Goal: Transaction & Acquisition: Obtain resource

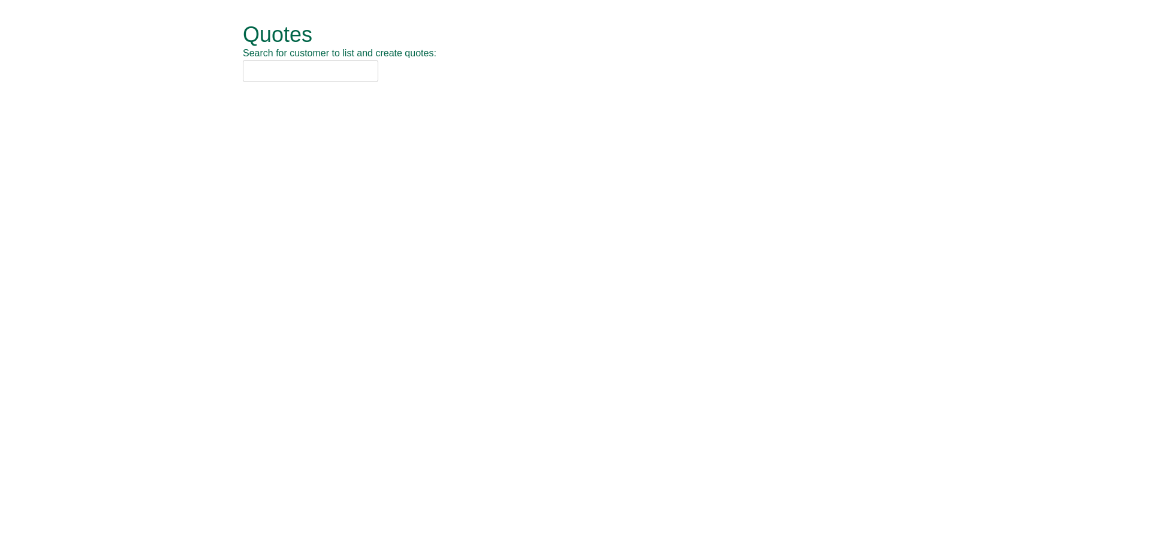
click at [338, 70] on input "text" at bounding box center [310, 71] width 135 height 22
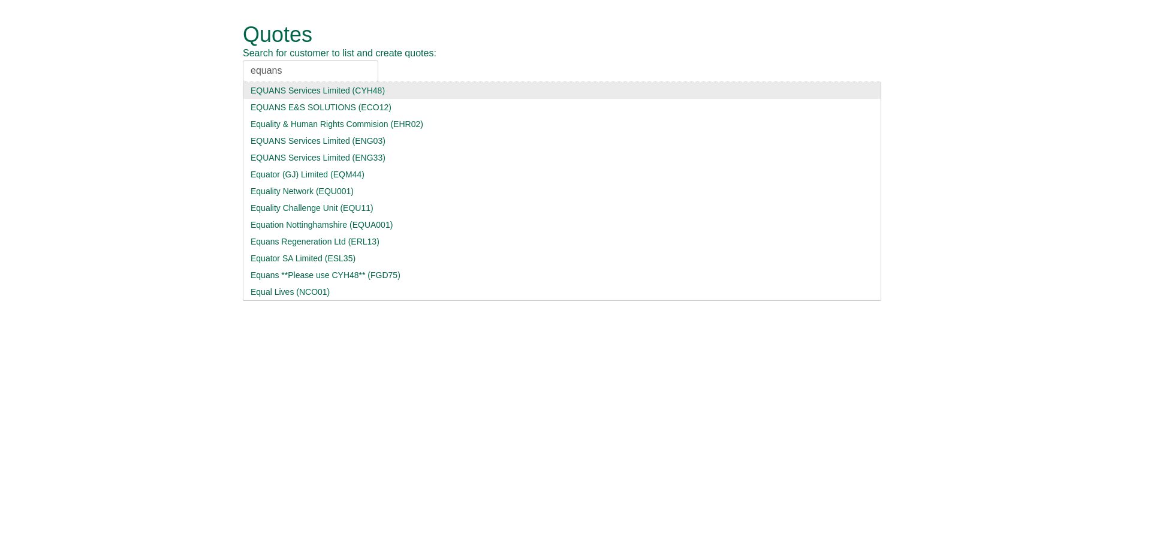
type input "equans"
click at [322, 89] on div "EQUANS Services Limited (CYH48)" at bounding box center [561, 90] width 623 height 12
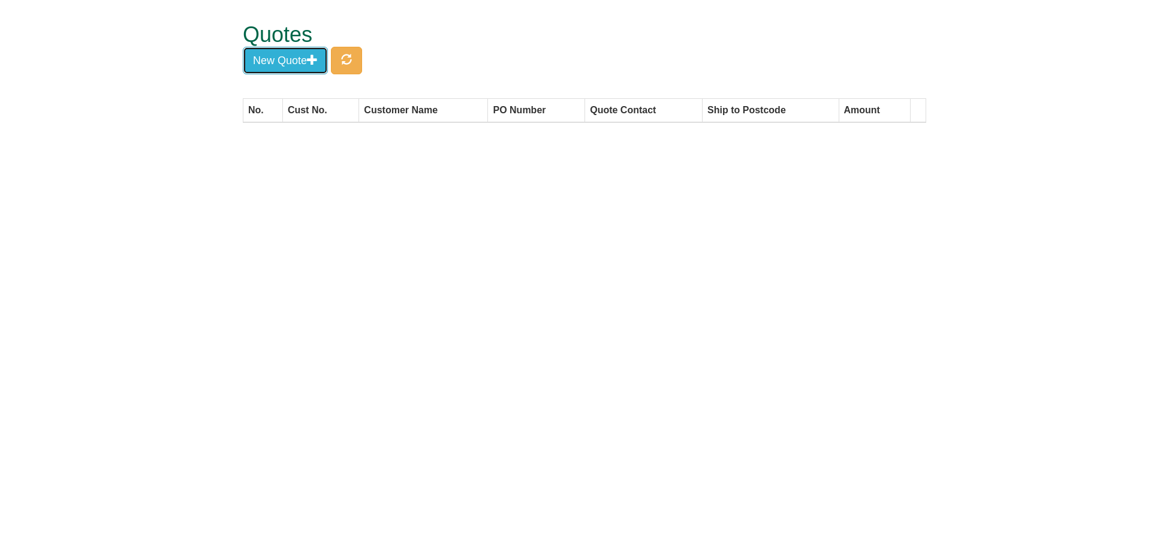
click at [325, 71] on button "New Quote" at bounding box center [285, 61] width 85 height 28
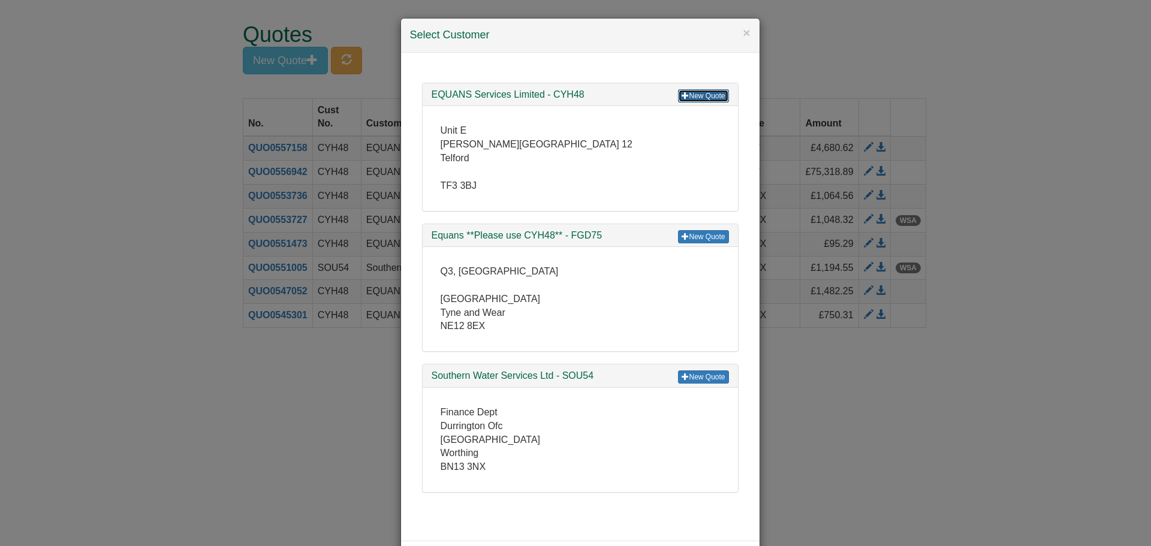
click at [702, 96] on link "New Quote" at bounding box center [703, 95] width 50 height 13
click at [700, 93] on link "New Quote" at bounding box center [703, 95] width 50 height 13
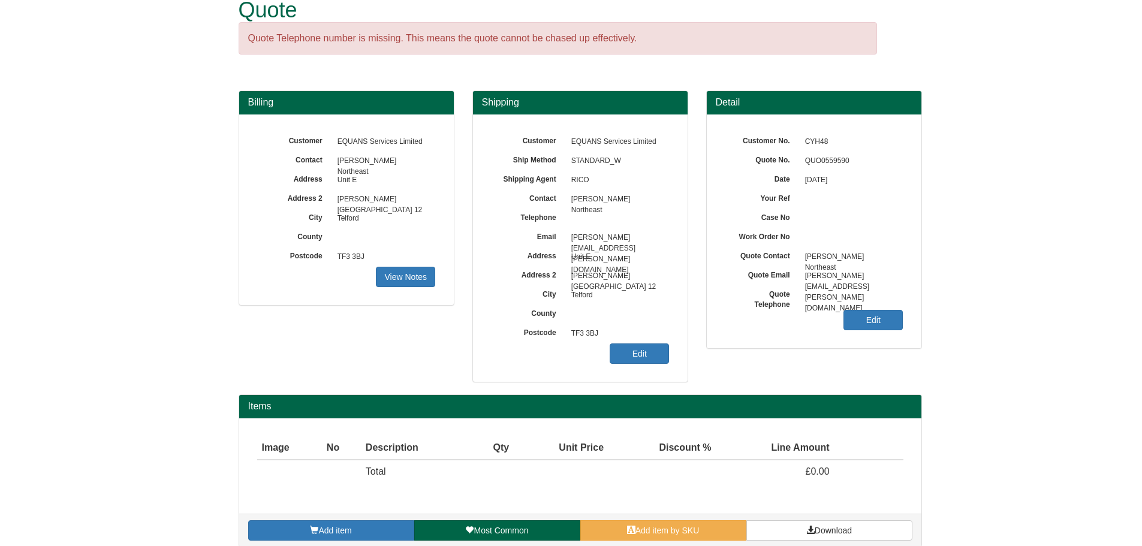
scroll to position [38, 0]
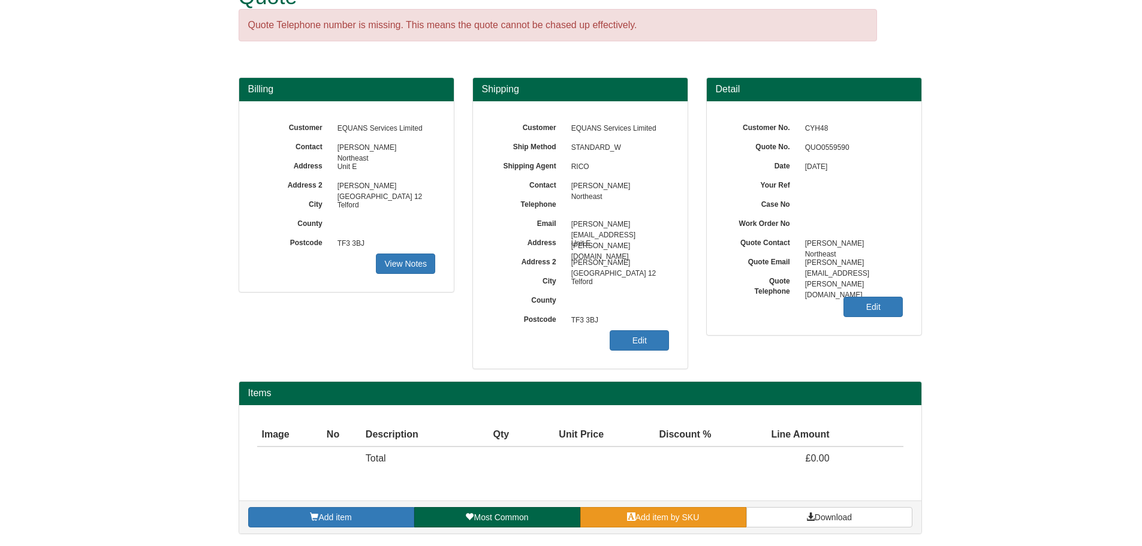
click at [644, 523] on link "Add item by SKU" at bounding box center [663, 517] width 166 height 20
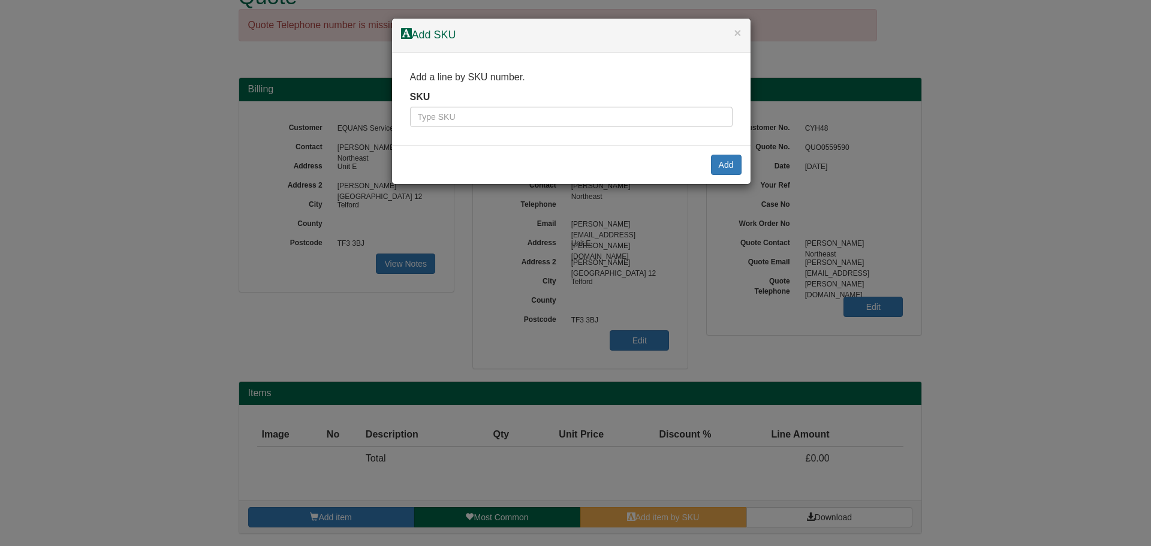
click at [543, 128] on div "Add a line by SKU number. SKU" at bounding box center [571, 99] width 358 height 93
click at [544, 124] on input "text" at bounding box center [571, 117] width 322 height 20
type input "7257"
click at [732, 168] on button "Add" at bounding box center [726, 165] width 31 height 20
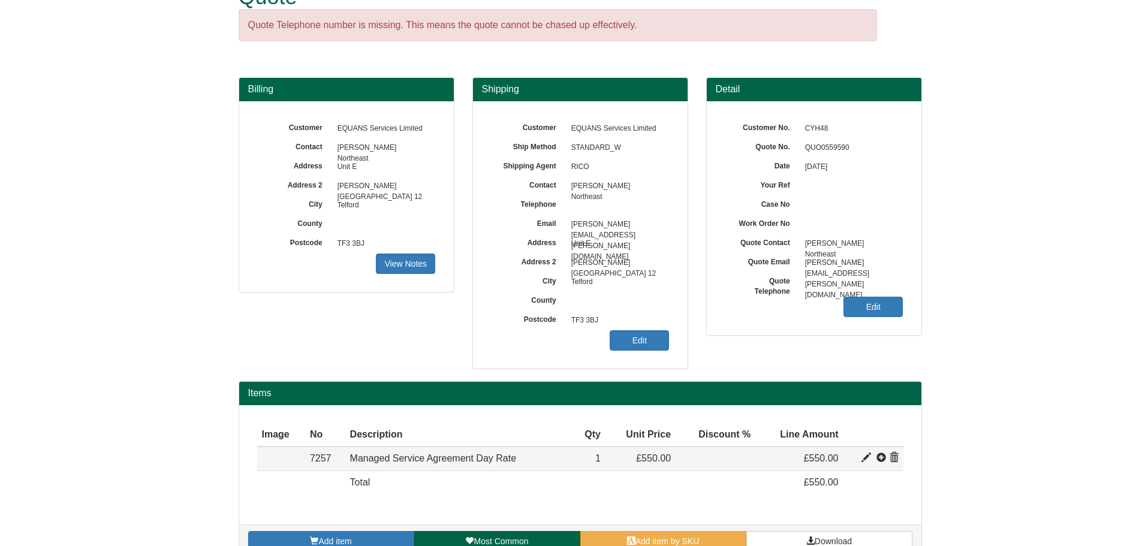
click at [865, 460] on span at bounding box center [866, 458] width 10 height 10
type input "Managed Service Agreement Day Rate"
type input "199.00"
type input "550.00"
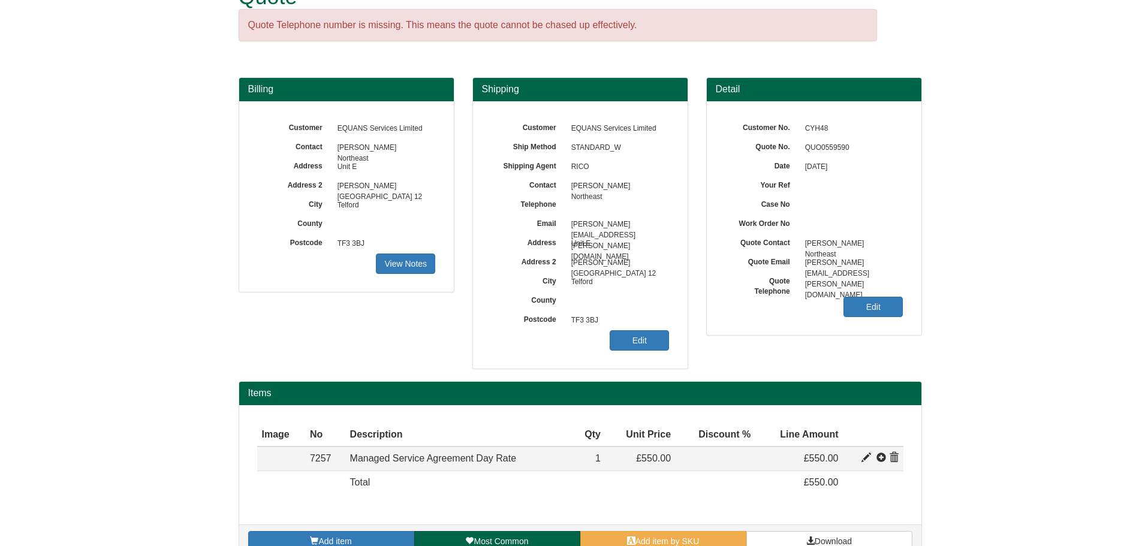
type input "1"
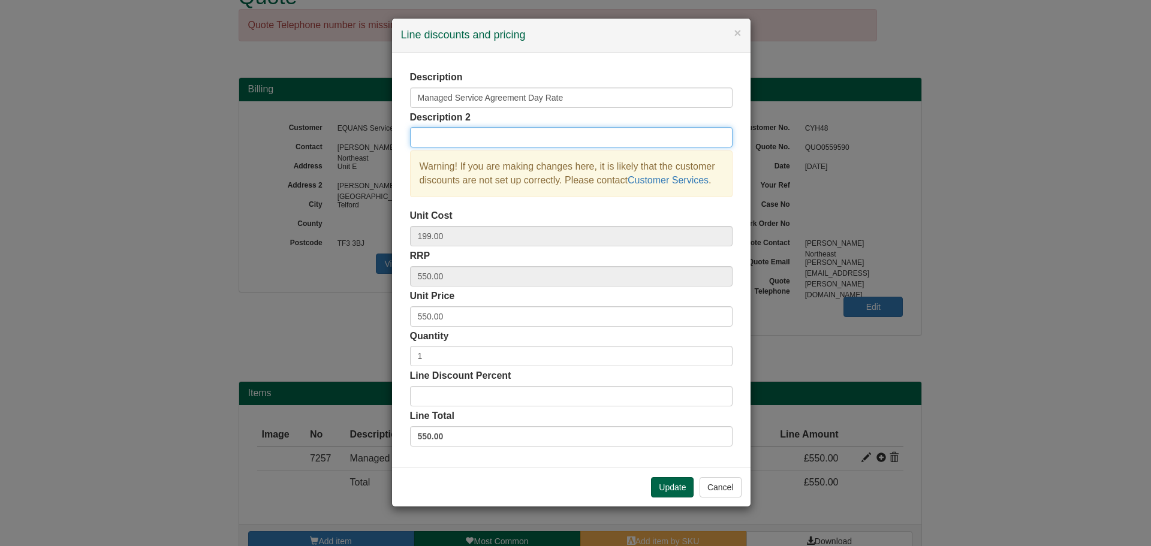
click at [454, 141] on input "text" at bounding box center [571, 137] width 322 height 20
type input "10x Managed Service Days"
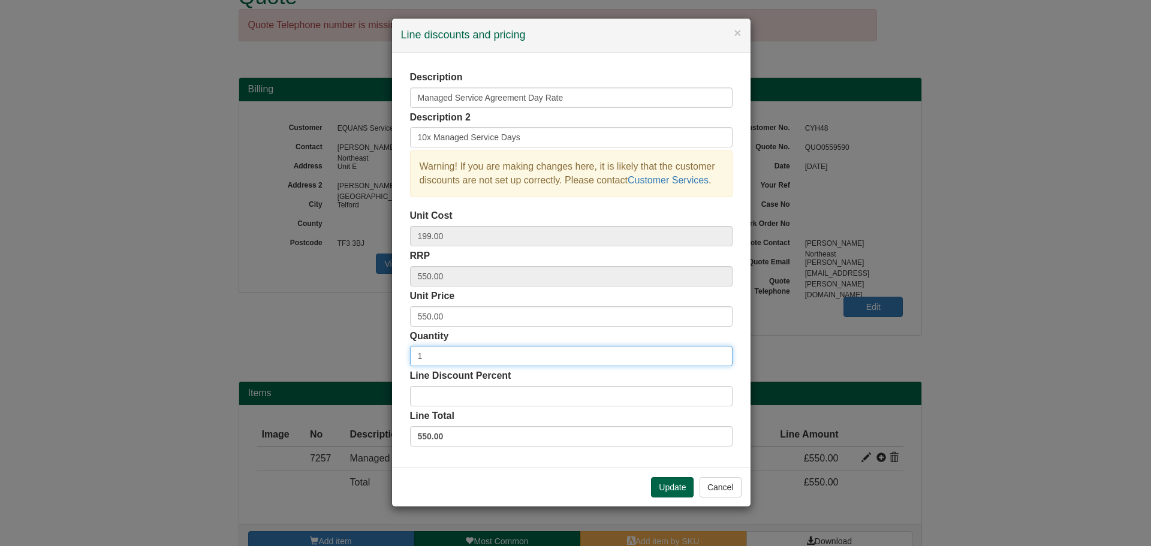
click at [439, 360] on input "1" at bounding box center [571, 356] width 322 height 20
type input "10"
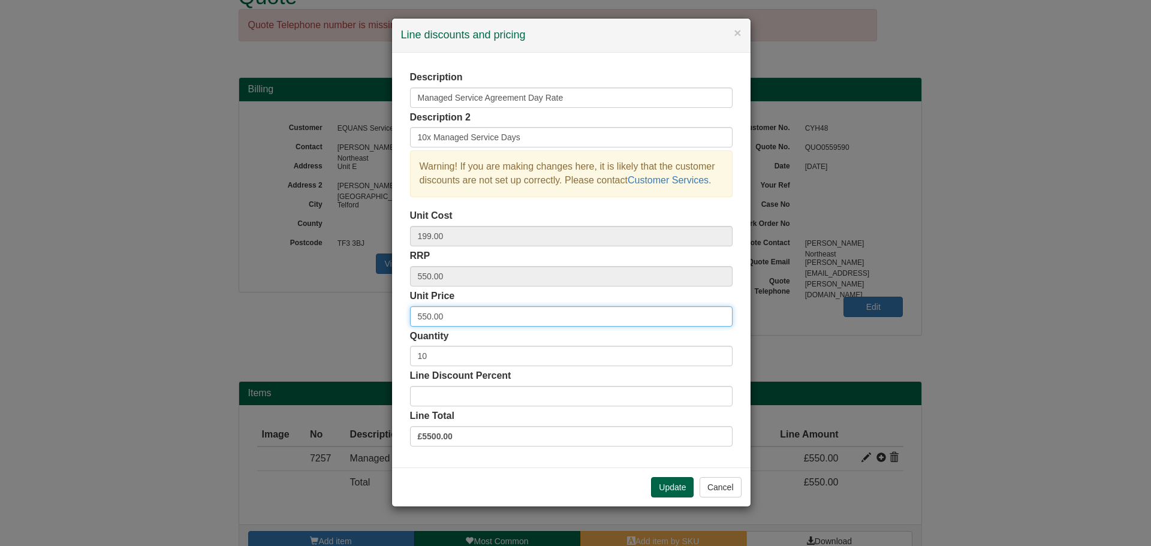
click at [451, 313] on input "550.00" at bounding box center [571, 316] width 322 height 20
click at [656, 482] on button "Update" at bounding box center [672, 487] width 43 height 20
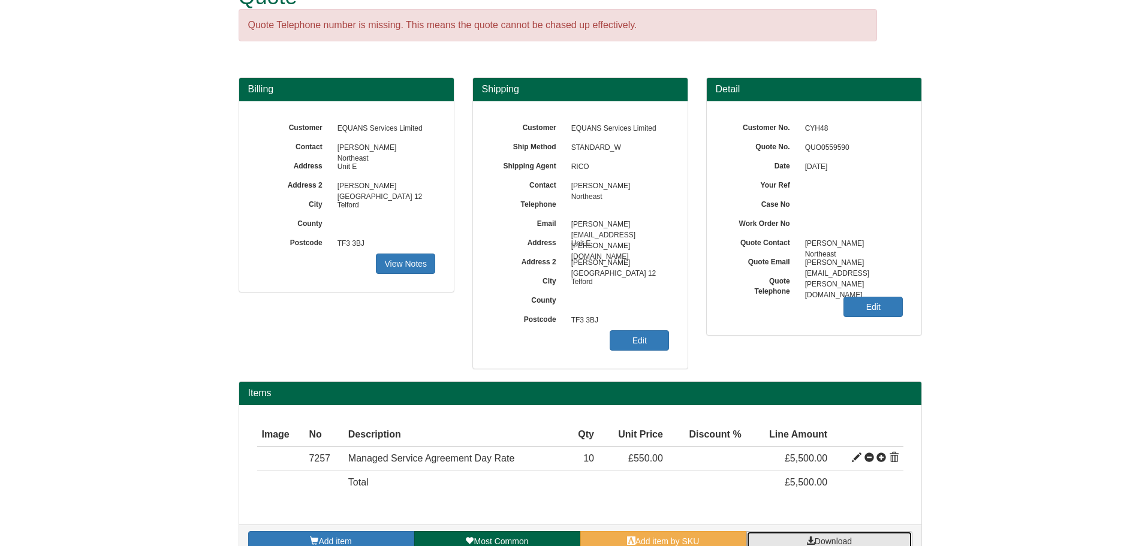
click at [874, 542] on link "Download" at bounding box center [829, 541] width 166 height 20
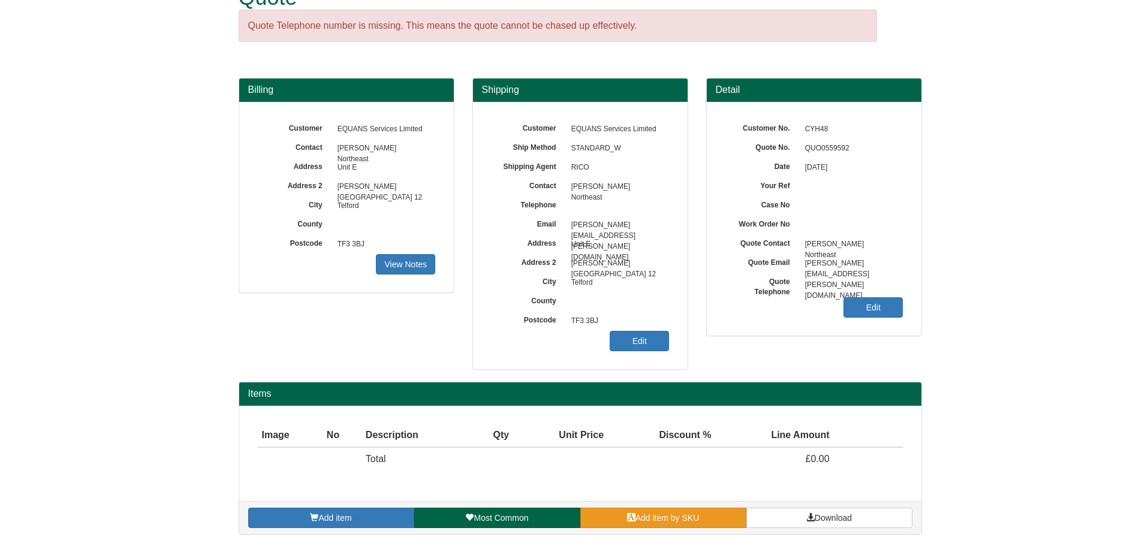
scroll to position [38, 0]
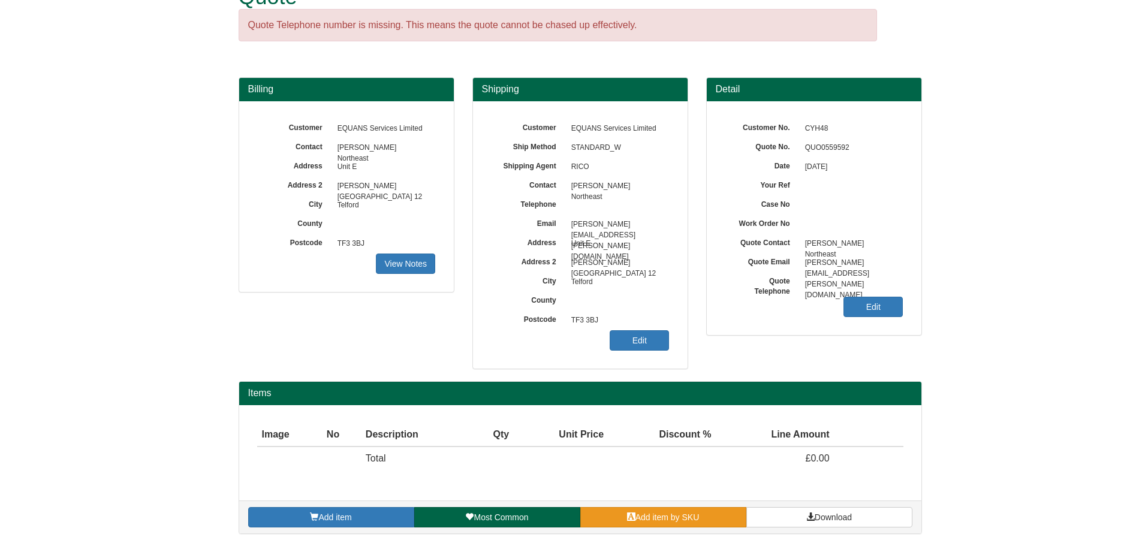
click at [678, 518] on span "Add item by SKU" at bounding box center [667, 517] width 64 height 10
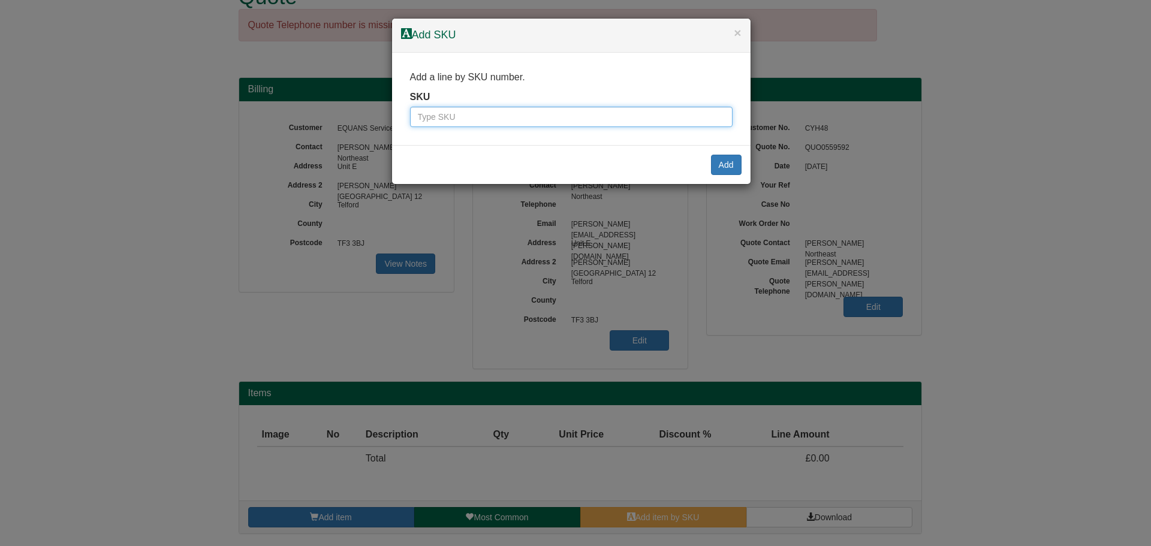
click at [543, 110] on input "text" at bounding box center [571, 117] width 322 height 20
type input "7257"
click at [725, 167] on button "Add" at bounding box center [726, 165] width 31 height 20
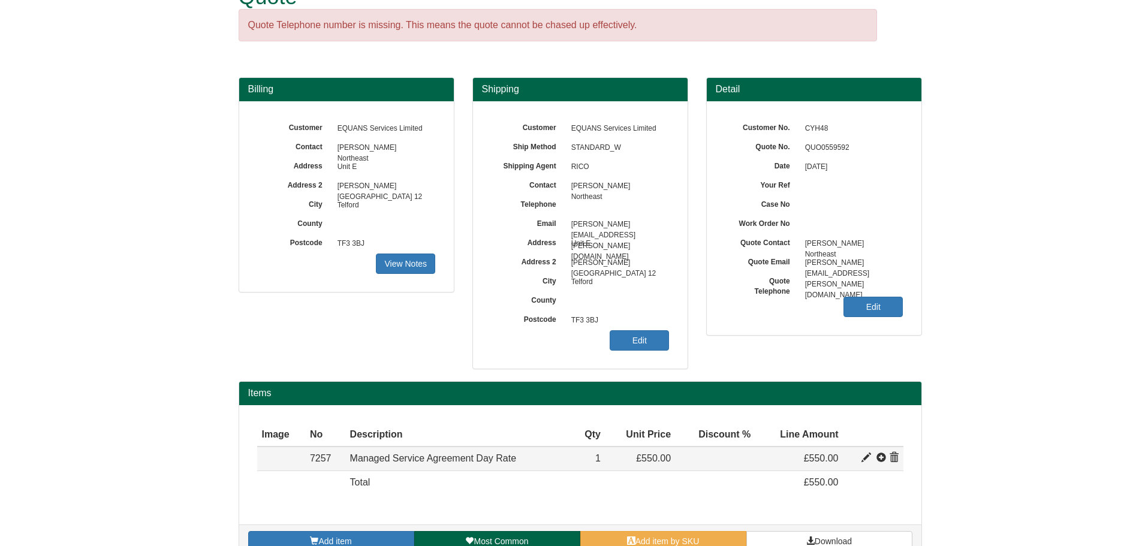
click at [860, 461] on td at bounding box center [873, 458] width 60 height 24
click at [868, 460] on span at bounding box center [866, 458] width 10 height 10
type input "Managed Service Agreement Day Rate"
type input "199.00"
type input "550.00"
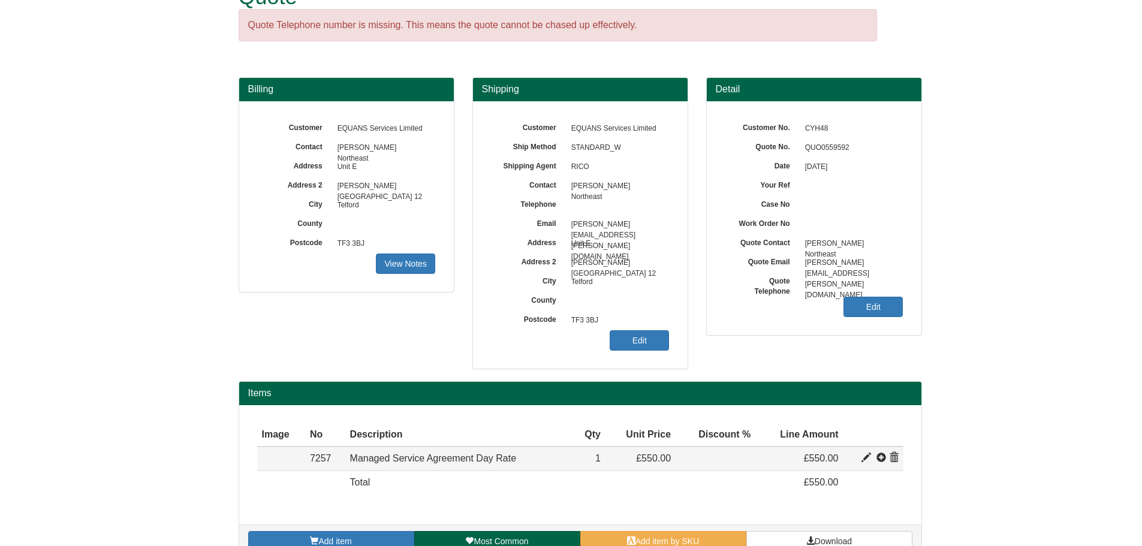
type input "550.00"
type input "1"
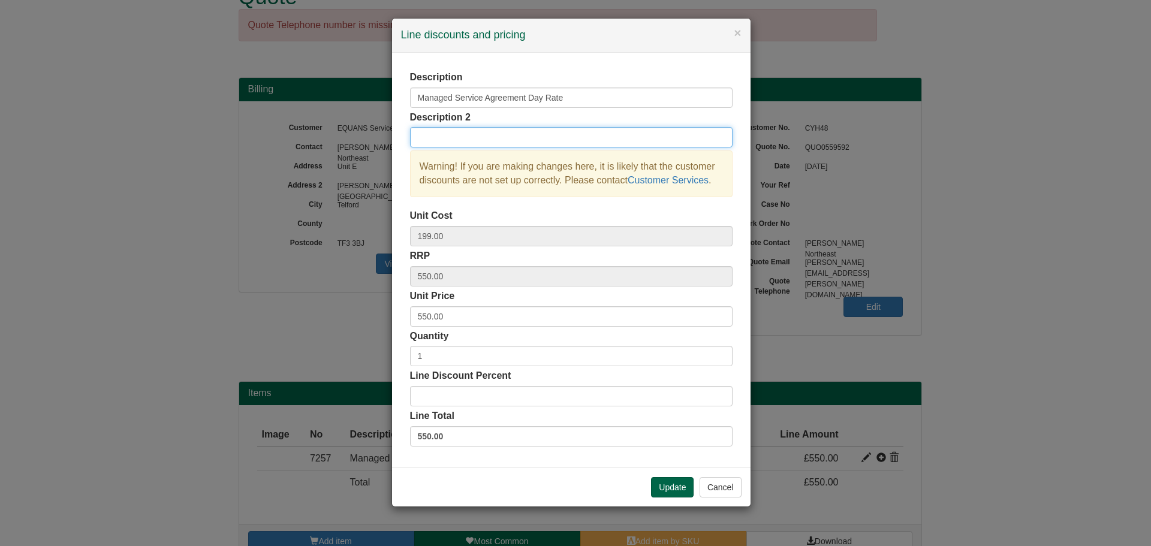
click at [448, 143] on input "text" at bounding box center [571, 137] width 322 height 20
type input "20x Managed Service Days"
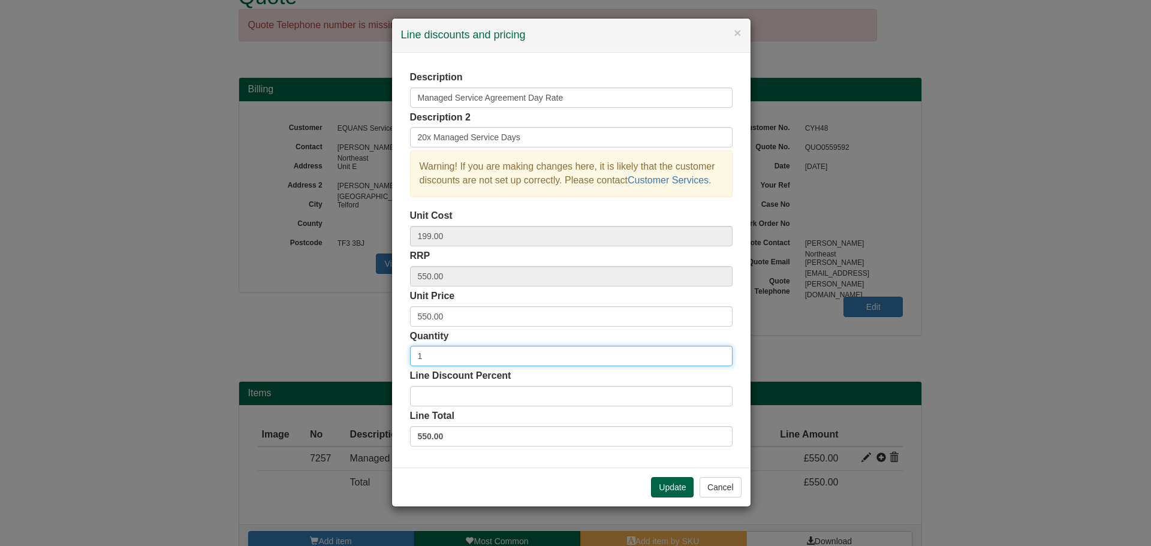
click at [440, 358] on input "1" at bounding box center [571, 356] width 322 height 20
type input "20"
click at [462, 447] on div "Description Managed Service Agreement Day Rate Description 2 20x Managed Servic…" at bounding box center [571, 260] width 358 height 415
drag, startPoint x: 683, startPoint y: 493, endPoint x: 149, endPoint y: 440, distance: 536.5
click at [683, 493] on button "Update" at bounding box center [672, 487] width 43 height 20
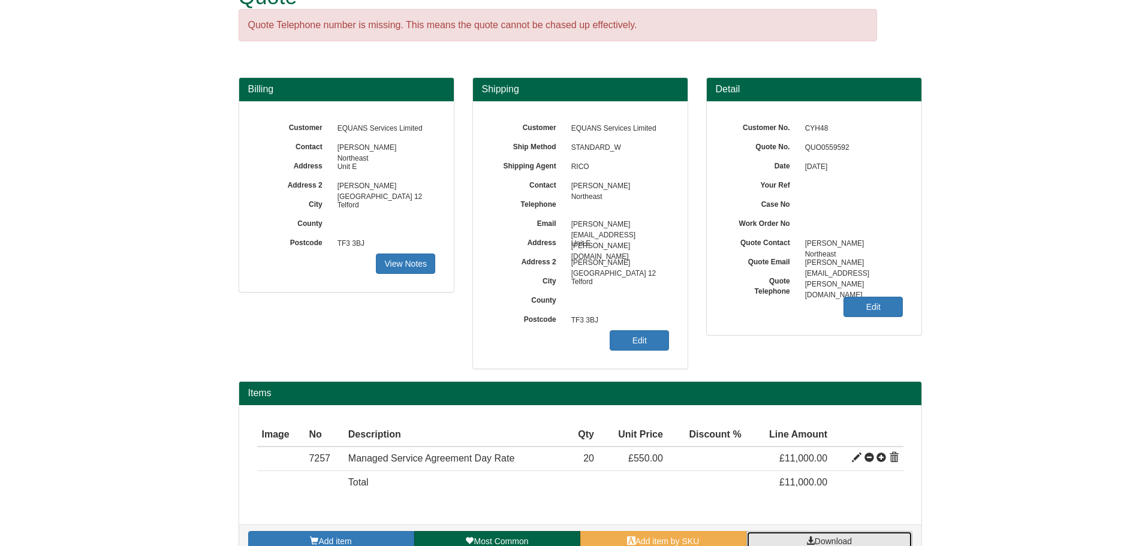
click at [782, 538] on link "Download" at bounding box center [829, 541] width 166 height 20
